Goal: Check status: Check status

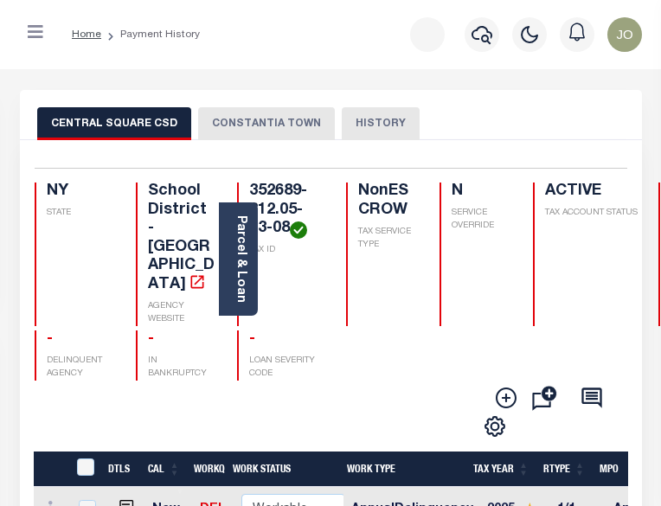
scroll to position [87, 0]
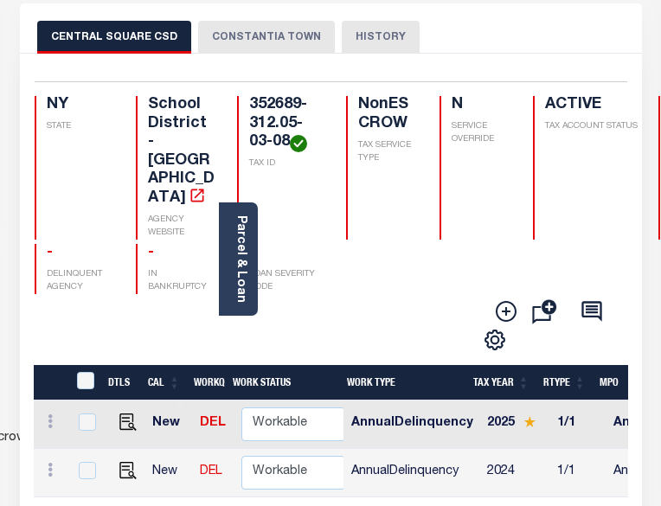
click at [280, 48] on button "CONSTANTIA TOWN" at bounding box center [266, 37] width 137 height 33
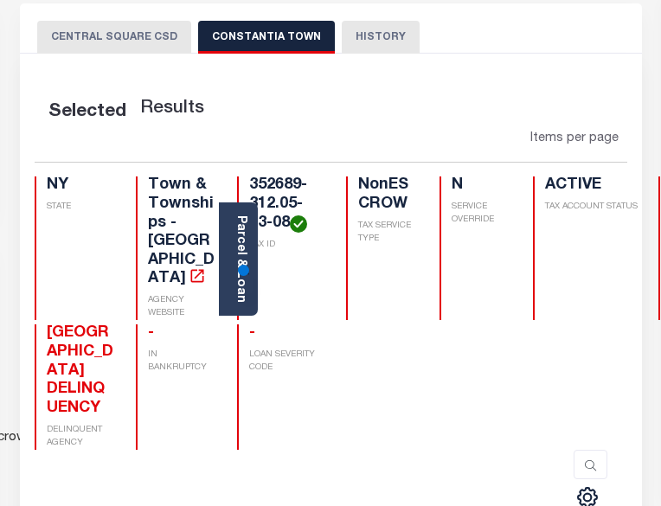
scroll to position [346, 0]
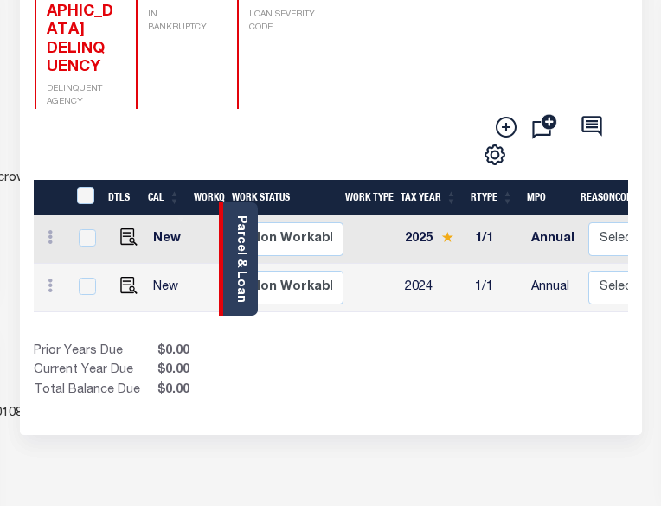
drag, startPoint x: 161, startPoint y: 279, endPoint x: 245, endPoint y: 279, distance: 83.9
click at [245, 279] on div "Parcel & Loan Loan Details 128531 LOAN NO ACTIVE" at bounding box center [331, 288] width 648 height 1130
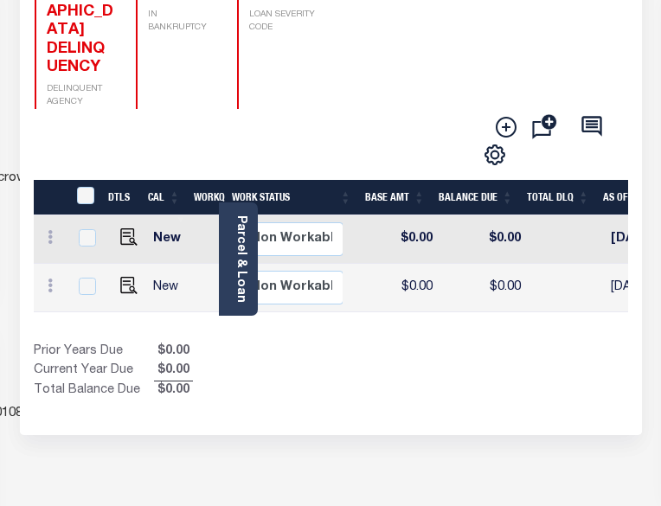
scroll to position [0, 0]
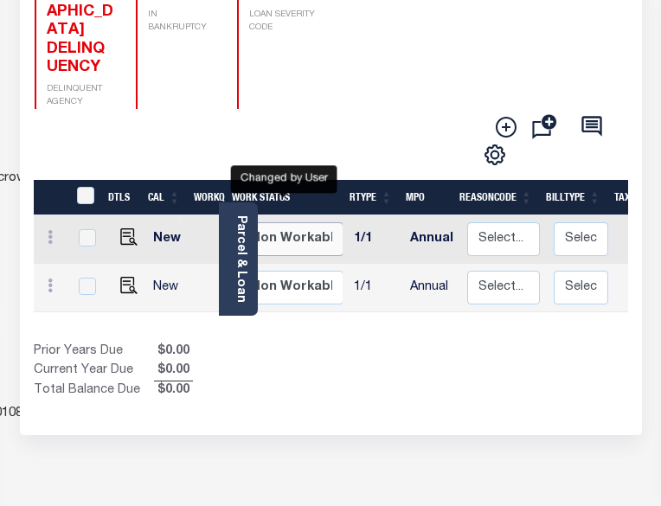
click at [289, 222] on select "Non Workable Workable" at bounding box center [292, 239] width 104 height 34
checkbox input "true"
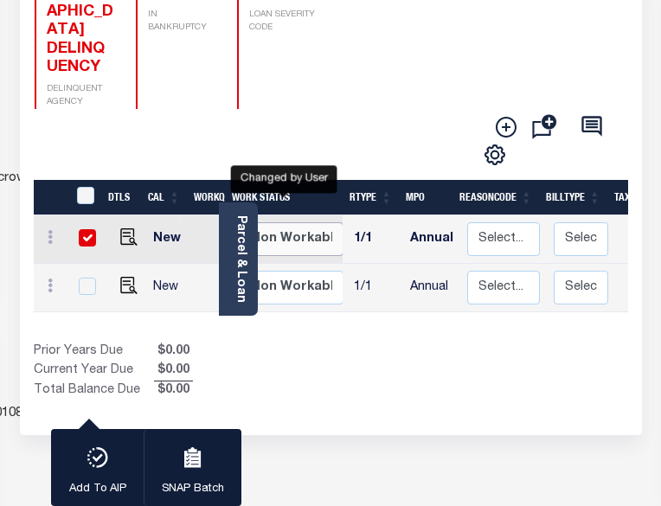
click at [289, 222] on select "Non Workable Workable" at bounding box center [292, 239] width 104 height 34
checkbox input "false"
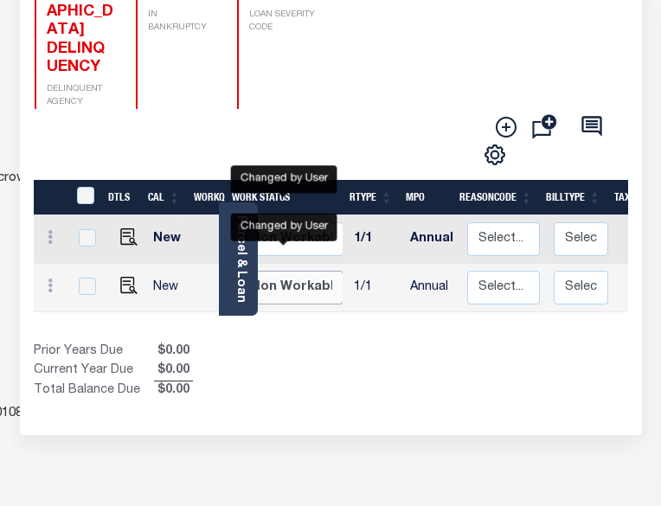
click at [307, 271] on select "Non Workable Workable" at bounding box center [292, 288] width 104 height 34
checkbox input "true"
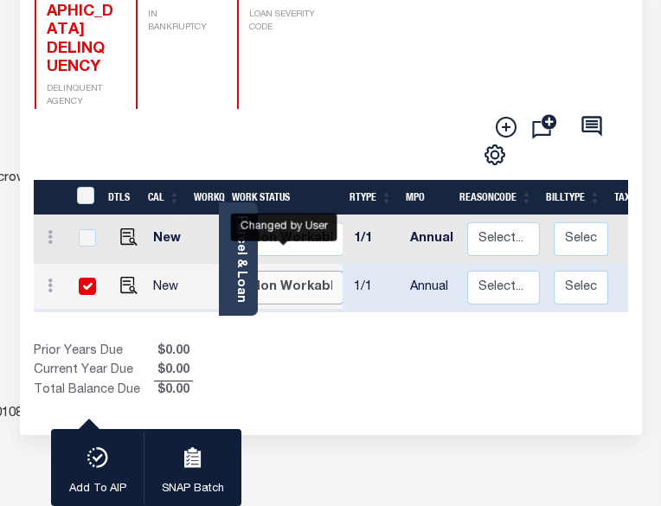
click at [307, 271] on select "Non Workable Workable" at bounding box center [292, 288] width 104 height 34
checkbox input "false"
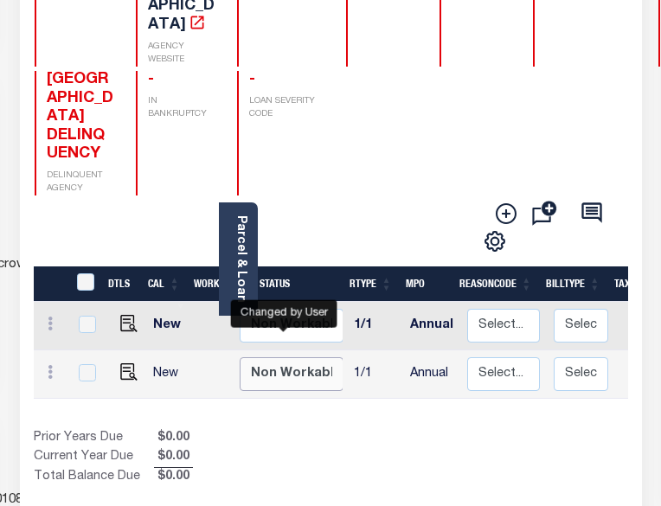
scroll to position [173, 0]
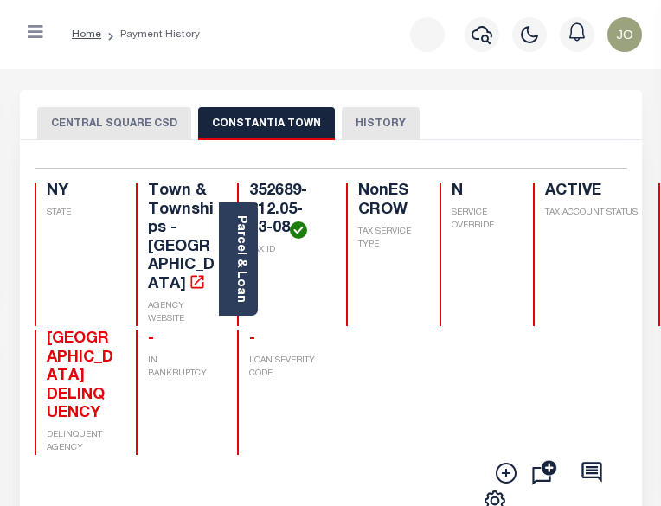
click at [150, 120] on button "CENTRAL SQUARE CSD" at bounding box center [114, 123] width 154 height 33
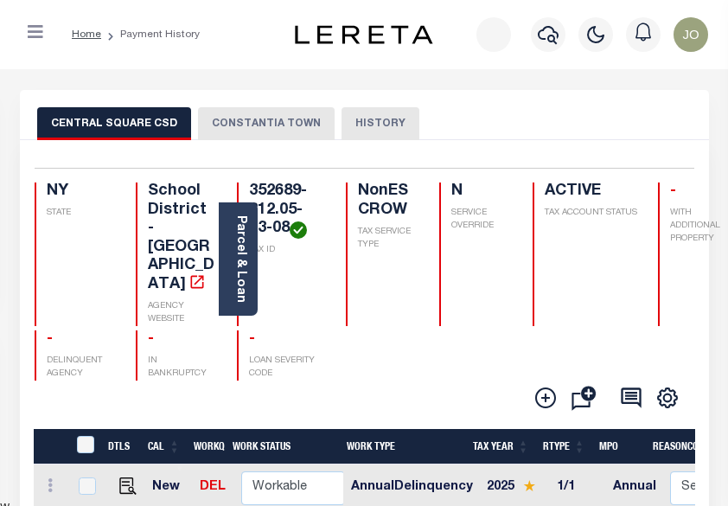
scroll to position [87, 0]
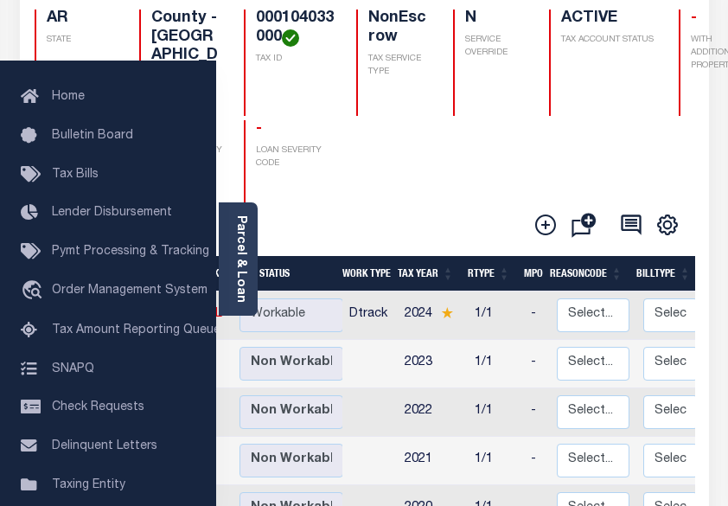
scroll to position [260, 0]
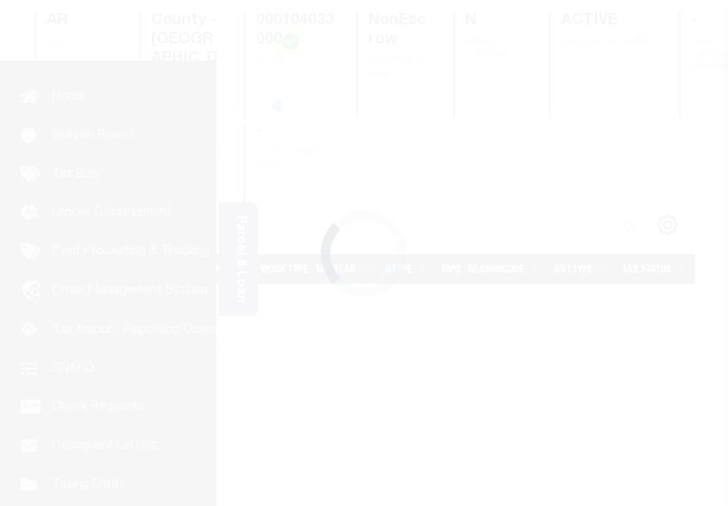
scroll to position [391, 0]
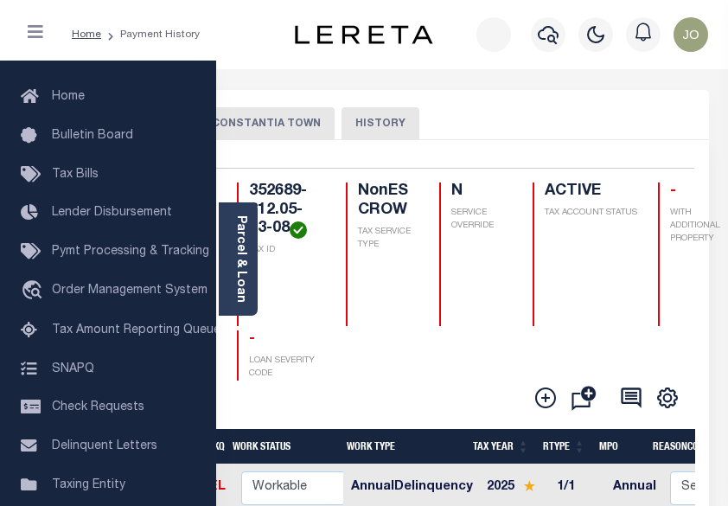
scroll to position [87, 0]
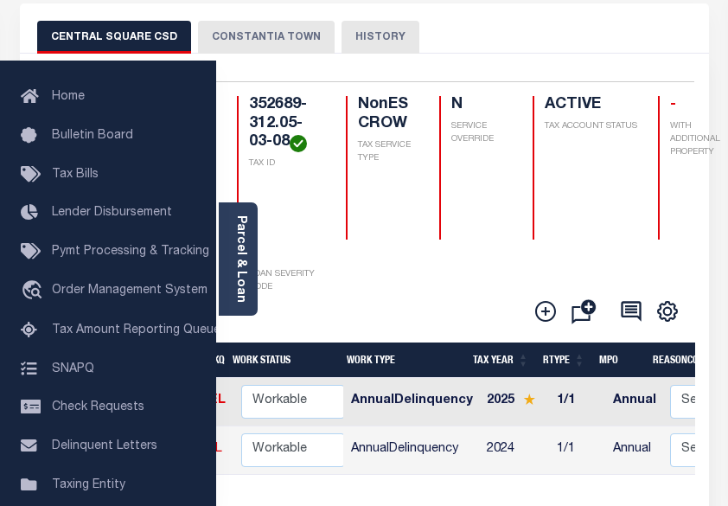
drag, startPoint x: 412, startPoint y: 482, endPoint x: 512, endPoint y: 489, distance: 100.6
click at [256, 24] on button "CONSTANTIA TOWN" at bounding box center [266, 37] width 137 height 33
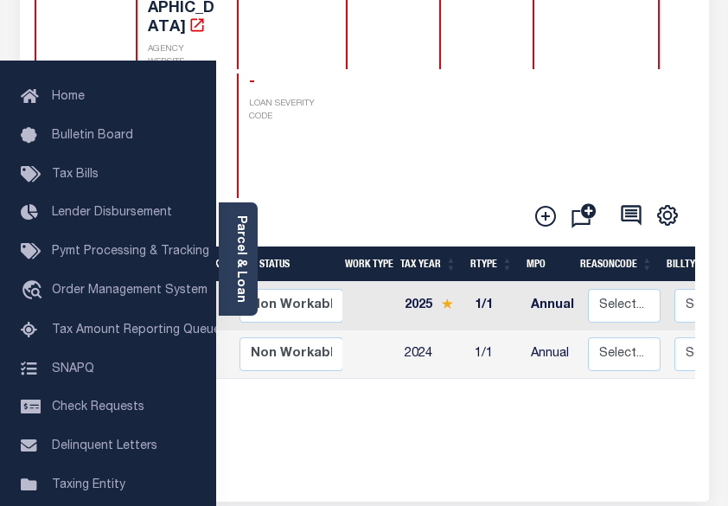
scroll to position [260, 0]
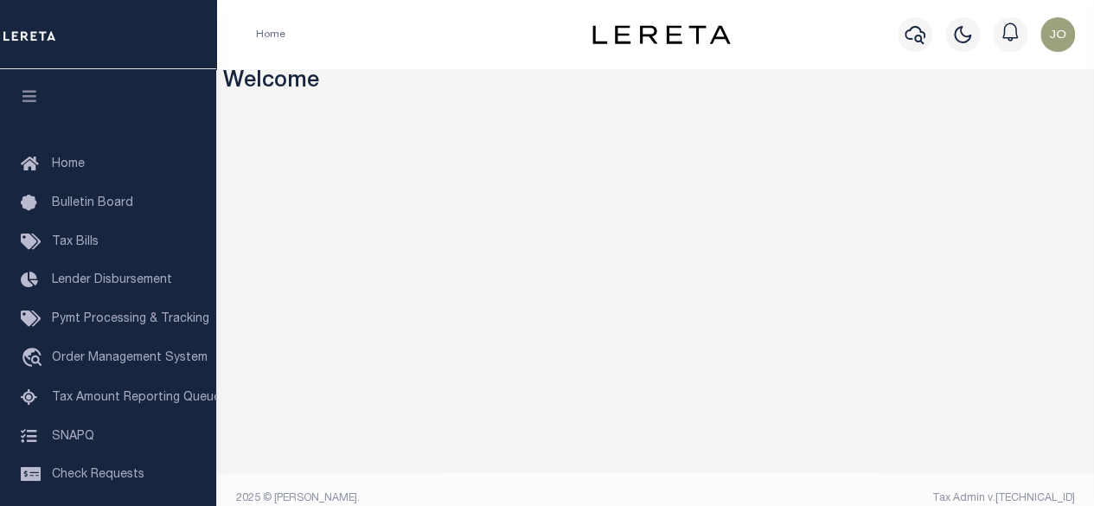
click at [988, 84] on h3 "Welcome" at bounding box center [655, 82] width 865 height 27
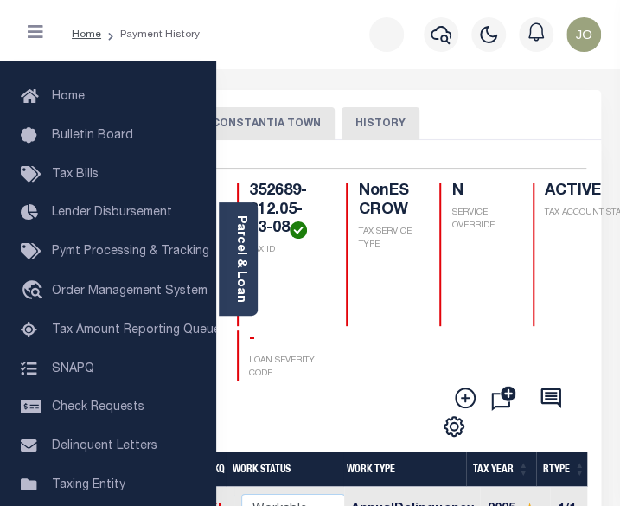
click at [292, 132] on button "CONSTANTIA TOWN" at bounding box center [266, 123] width 137 height 33
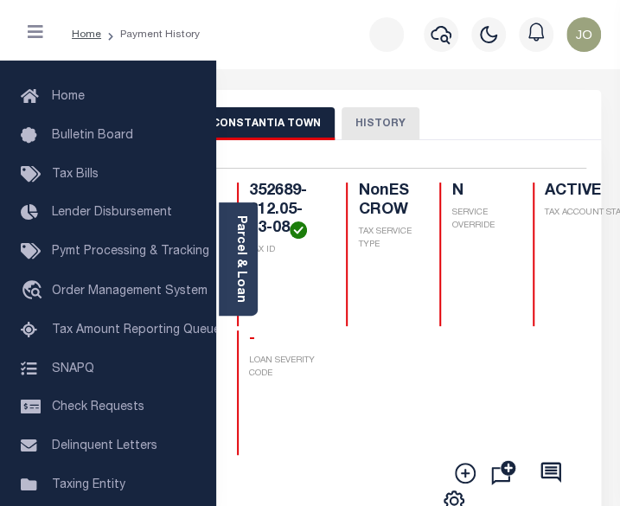
scroll to position [173, 0]
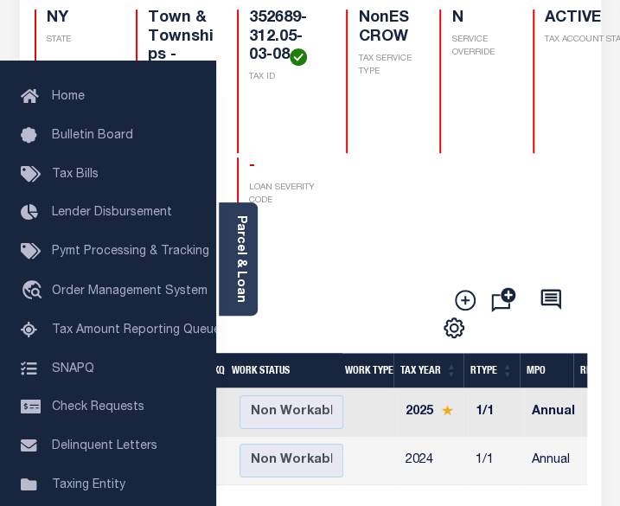
click at [467, 212] on div "OSWEGO COUNTY DELINQUENCY DELINQUENT AGENCY - IN BANKRUPTCY - LOAN SEVERITY COD…" at bounding box center [438, 219] width 806 height 125
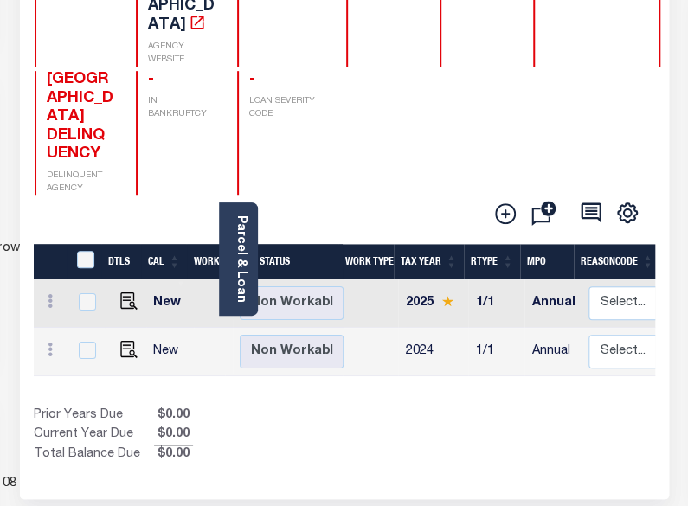
scroll to position [0, 0]
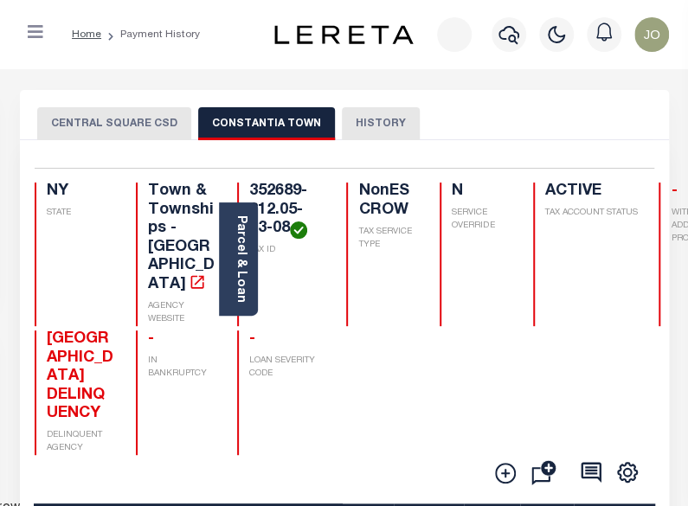
click at [138, 130] on button "CENTRAL SQUARE CSD" at bounding box center [114, 123] width 154 height 33
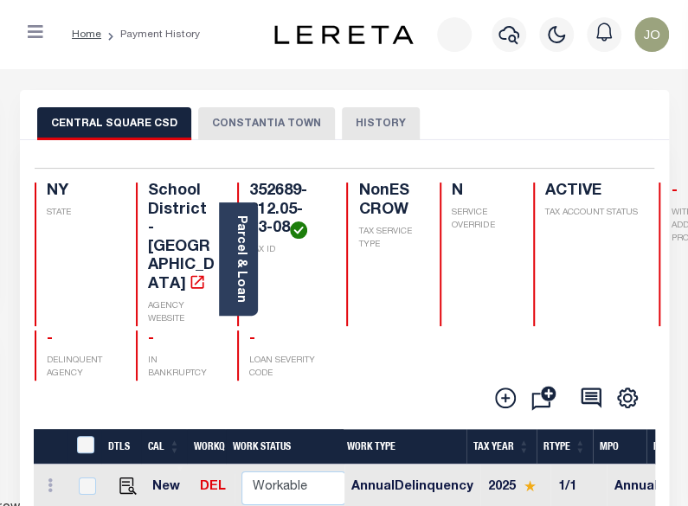
click at [277, 129] on button "CONSTANTIA TOWN" at bounding box center [266, 123] width 137 height 33
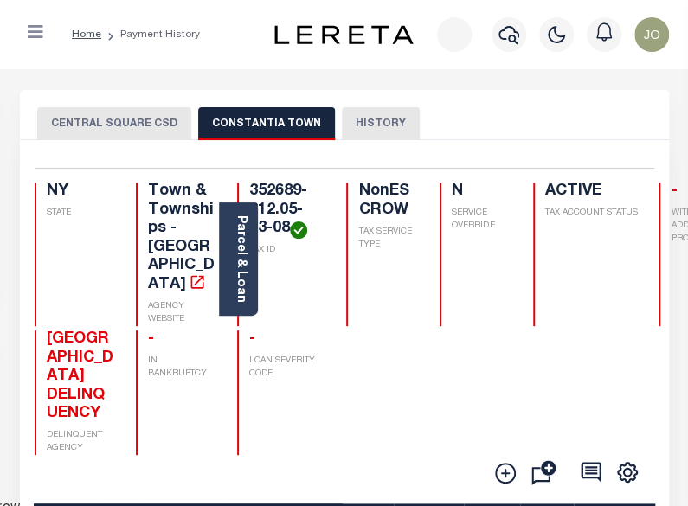
scroll to position [260, 0]
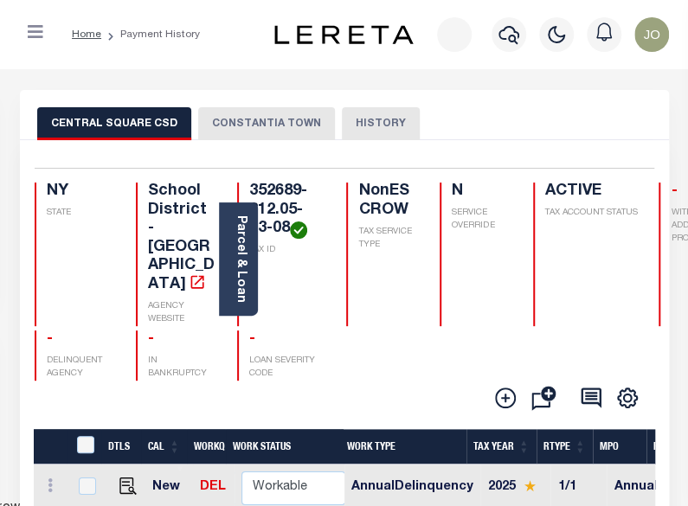
click at [258, 132] on button "CONSTANTIA TOWN" at bounding box center [266, 123] width 137 height 33
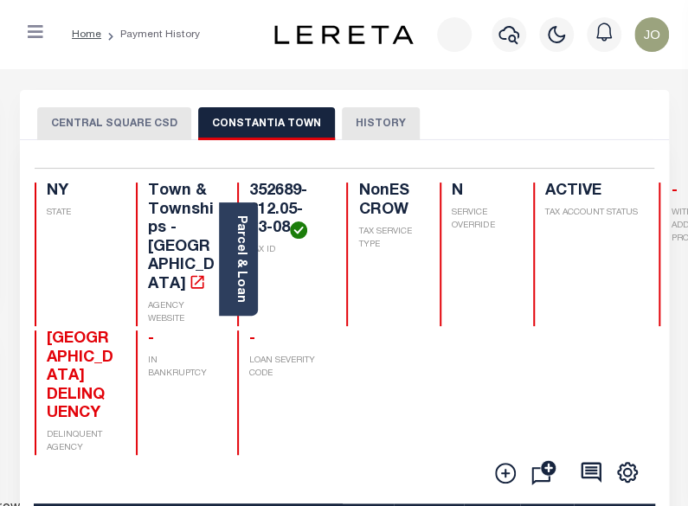
click at [133, 116] on button "CENTRAL SQUARE CSD" at bounding box center [114, 123] width 154 height 33
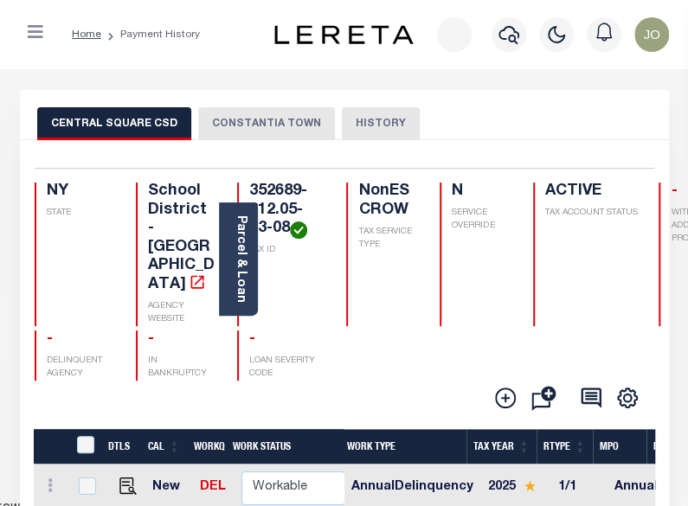
click at [280, 130] on button "CONSTANTIA TOWN" at bounding box center [266, 123] width 137 height 33
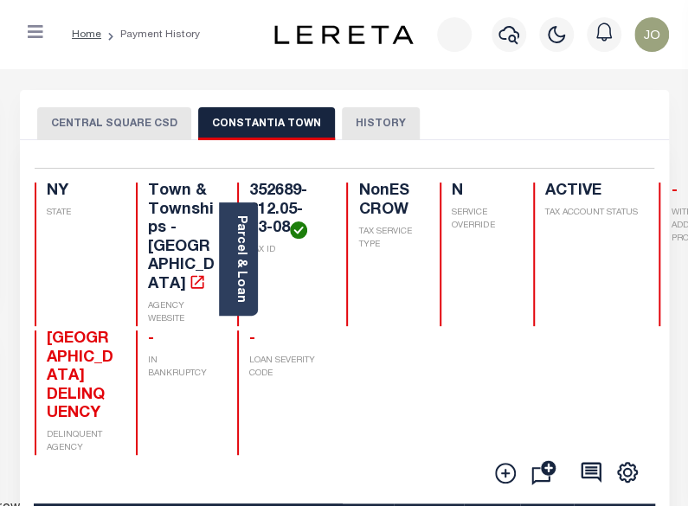
scroll to position [173, 0]
